Goal: Information Seeking & Learning: Check status

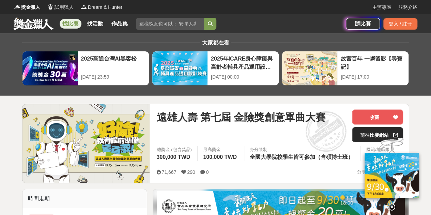
click at [365, 133] on link "前往比賽網站" at bounding box center [377, 134] width 51 height 15
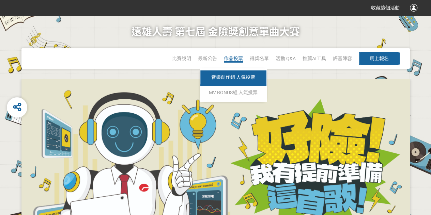
click at [235, 75] on span "音樂創作組 人氣投票" at bounding box center [233, 77] width 44 height 5
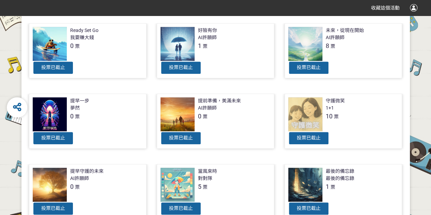
scroll to position [170, 0]
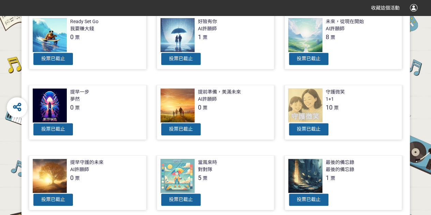
click at [309, 101] on div at bounding box center [305, 106] width 34 height 34
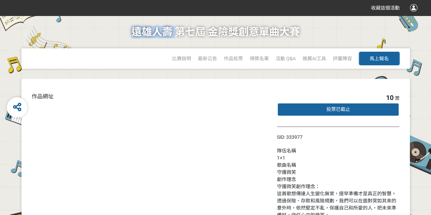
drag, startPoint x: 129, startPoint y: 28, endPoint x: 175, endPoint y: 28, distance: 46.0
click at [175, 28] on div "遠雄⼈壽 第七屆 金險獎創意單曲⼤賽 比賽說明 最新公告 作品投票 音樂創作組 人氣投票 MV BONUS組 人氣投票 得獎名單 活動 Q&A 推薦AI工具 …" at bounding box center [216, 47] width 404 height 63
click at [178, 38] on h1 "遠雄⼈壽 第七屆 金險獎創意單曲⼤賽" at bounding box center [216, 32] width 168 height 33
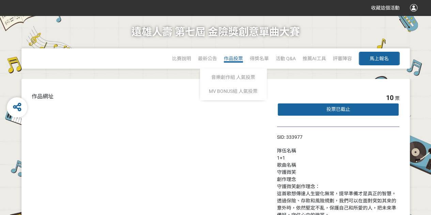
click at [230, 58] on span "作品投票" at bounding box center [233, 58] width 19 height 5
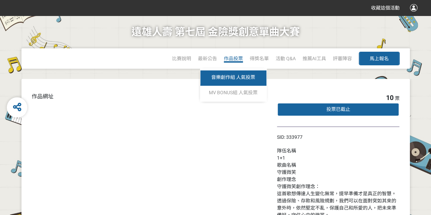
click at [231, 77] on span "音樂創作組 人氣投票" at bounding box center [233, 77] width 44 height 5
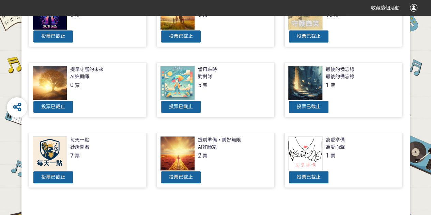
scroll to position [273, 0]
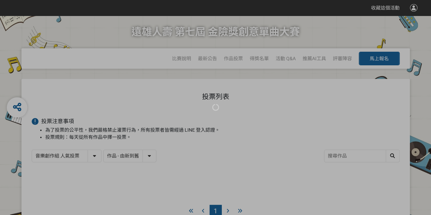
click at [103, 32] on div at bounding box center [215, 107] width 431 height 215
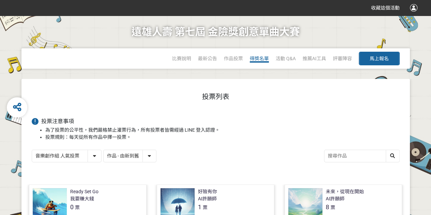
click at [256, 60] on span "得獎名單" at bounding box center [259, 58] width 19 height 5
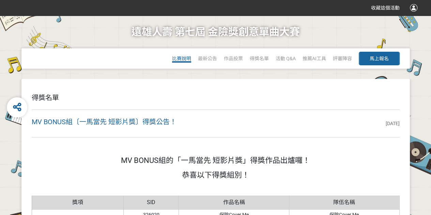
click at [177, 60] on span "比賽說明" at bounding box center [181, 58] width 19 height 5
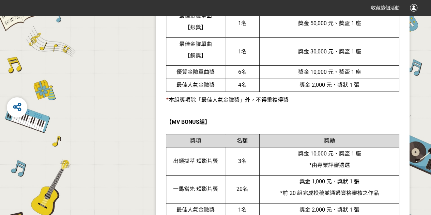
scroll to position [1534, 0]
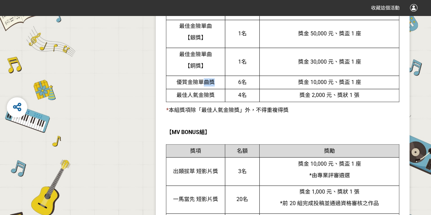
drag, startPoint x: 205, startPoint y: 85, endPoint x: 220, endPoint y: 83, distance: 15.8
click at [216, 84] on td "優質金險單曲獎" at bounding box center [195, 82] width 59 height 13
click at [220, 83] on td "優質金險單曲獎" at bounding box center [195, 82] width 59 height 13
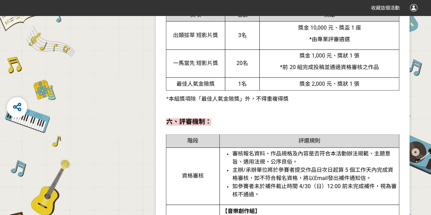
scroll to position [1500, 0]
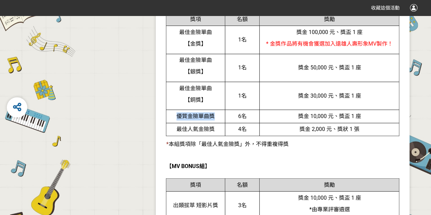
drag, startPoint x: 178, startPoint y: 117, endPoint x: 222, endPoint y: 119, distance: 44.3
click at [221, 118] on td "優質金險單曲獎" at bounding box center [195, 116] width 59 height 13
copy span "優質金險單曲獎"
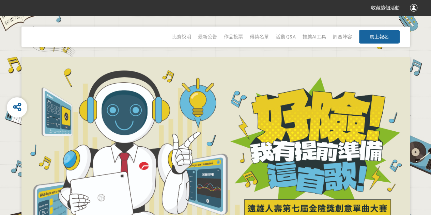
scroll to position [0, 0]
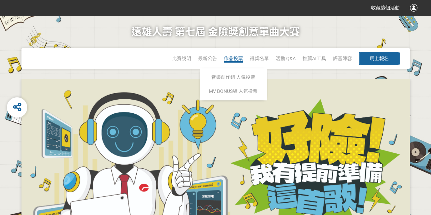
click at [234, 60] on span "作品投票" at bounding box center [233, 58] width 19 height 5
click at [231, 56] on span "作品投票" at bounding box center [233, 58] width 19 height 5
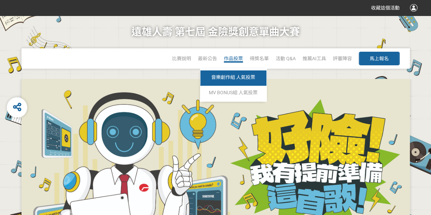
click at [231, 77] on span "音樂創作組 人氣投票" at bounding box center [233, 77] width 44 height 5
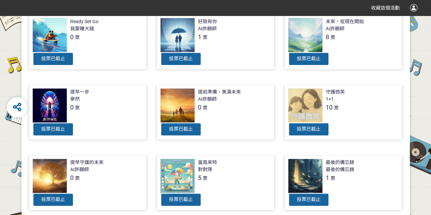
scroll to position [307, 0]
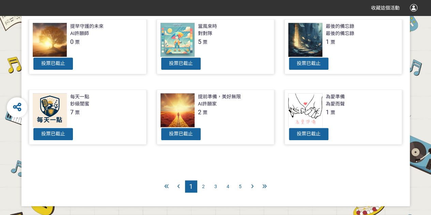
click at [47, 106] on div at bounding box center [50, 110] width 34 height 34
